Goal: Task Accomplishment & Management: Manage account settings

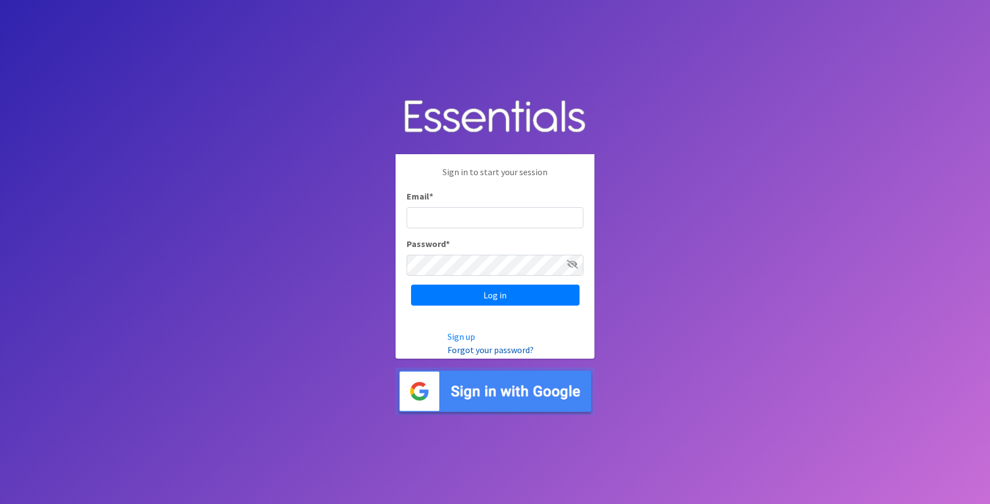
click at [522, 351] on link "Forgot your password?" at bounding box center [491, 349] width 86 height 11
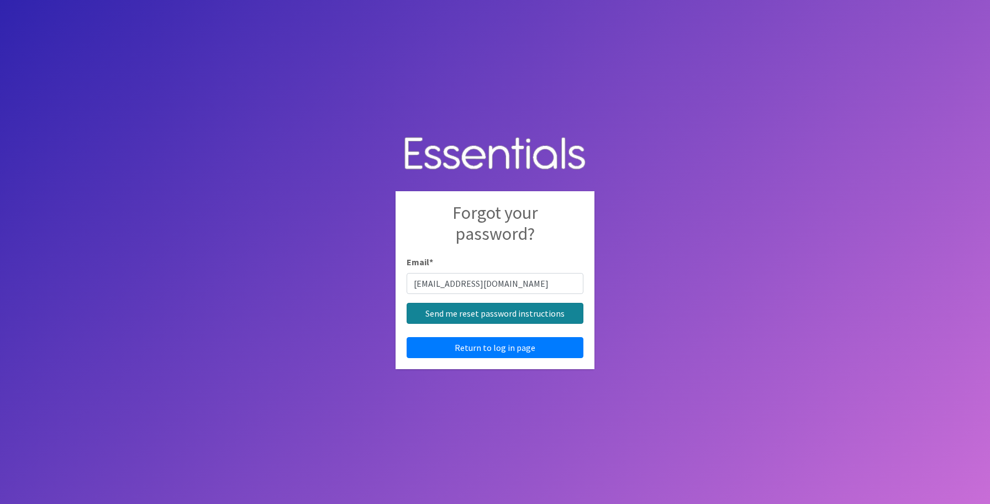
type input "[EMAIL_ADDRESS][DOMAIN_NAME]"
click at [527, 312] on input "Send me reset password instructions" at bounding box center [495, 313] width 177 height 21
